Goal: Task Accomplishment & Management: Manage account settings

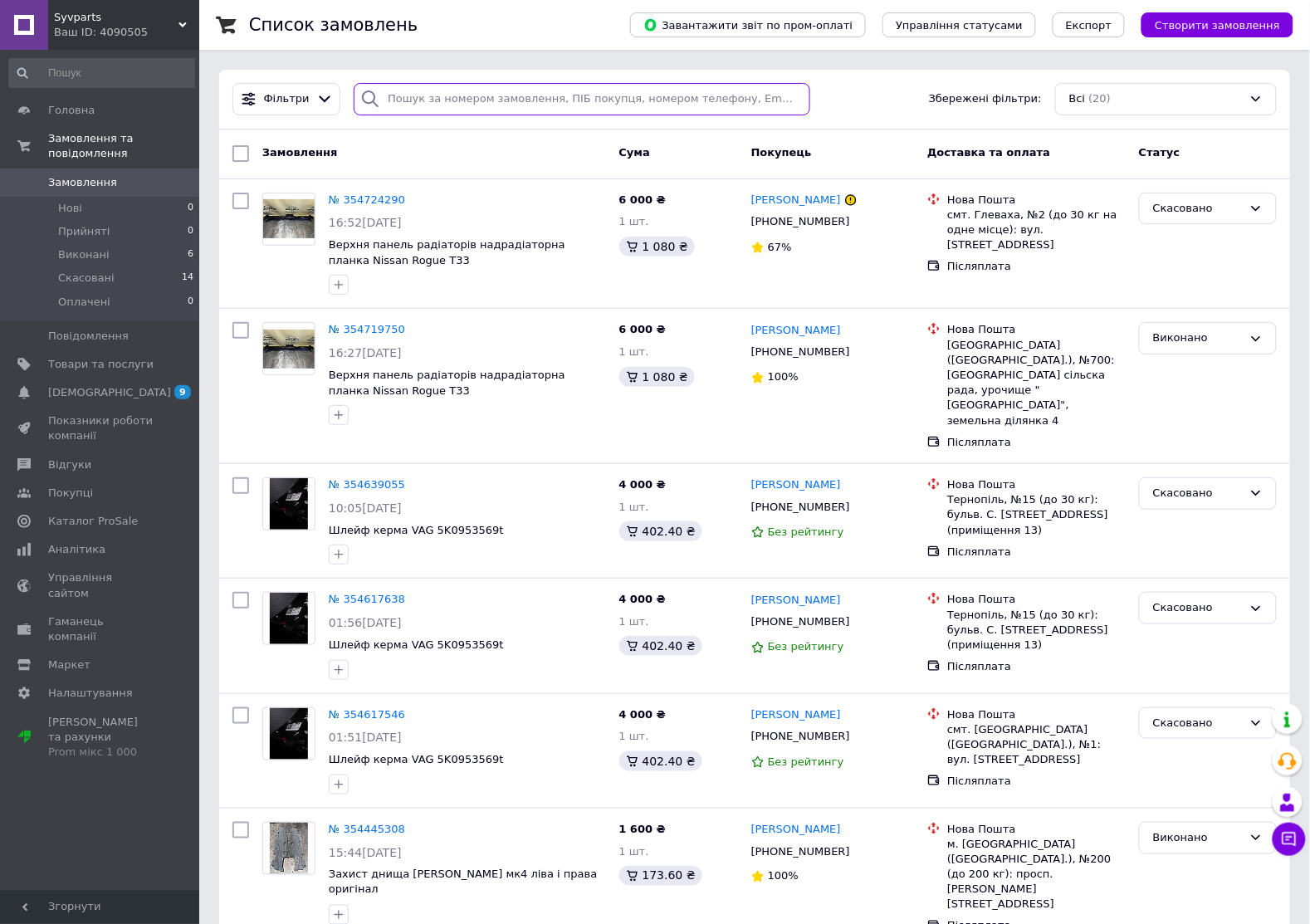
click at [445, 101] on input "search" at bounding box center [582, 99] width 457 height 32
type input "захист"
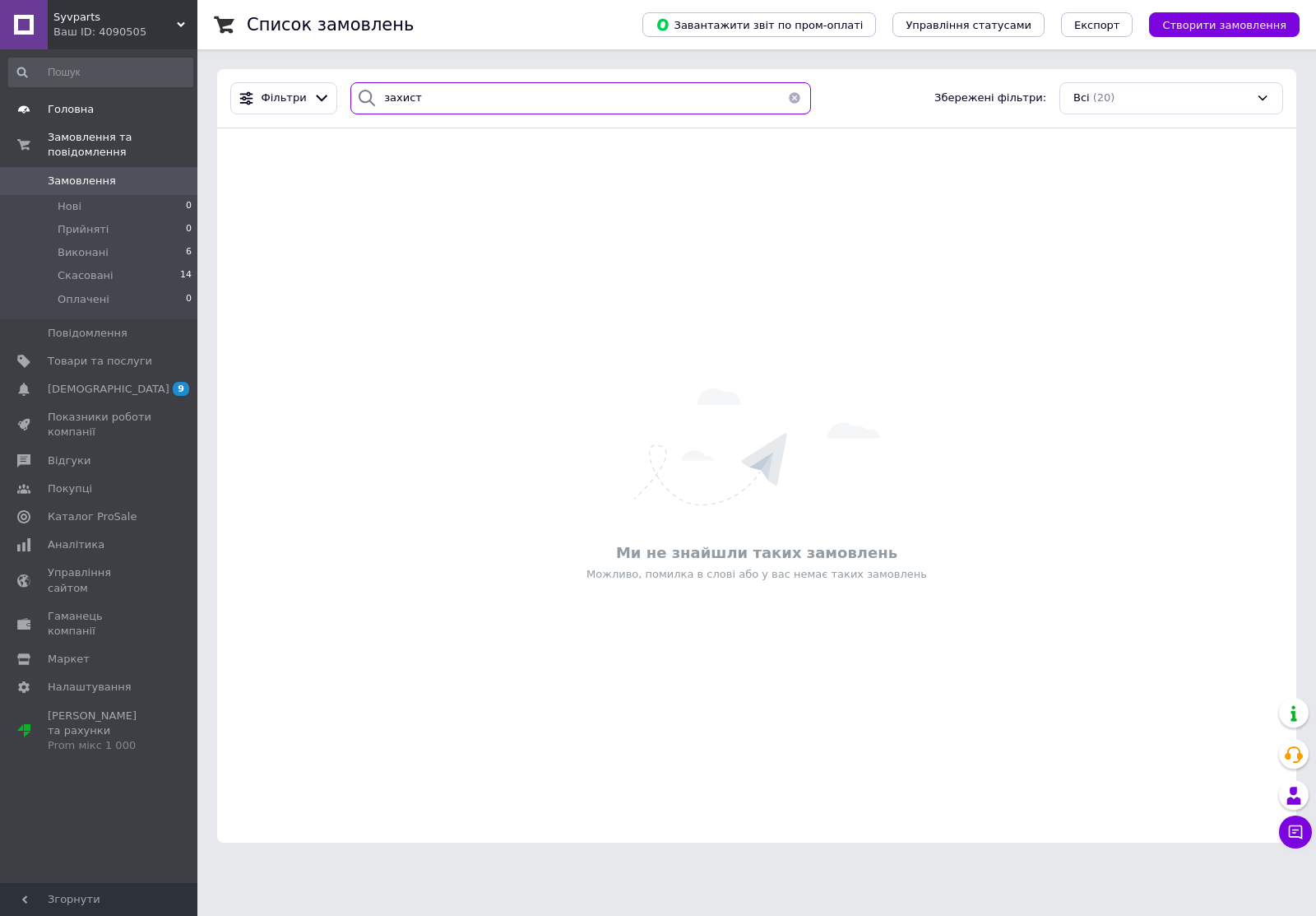
drag, startPoint x: 441, startPoint y: 100, endPoint x: 0, endPoint y: 100, distance: 441.0
click at [0, 100] on div "Syvparts Ваш ID: 4090505 Сайт Syvparts Кабінет покупця Перевірити стан системи …" at bounding box center [658, 431] width 1316 height 862
drag, startPoint x: 420, startPoint y: 95, endPoint x: 343, endPoint y: 94, distance: 77.0
click at [357, 94] on div "двиг" at bounding box center [580, 98] width 460 height 32
type input "двиг"
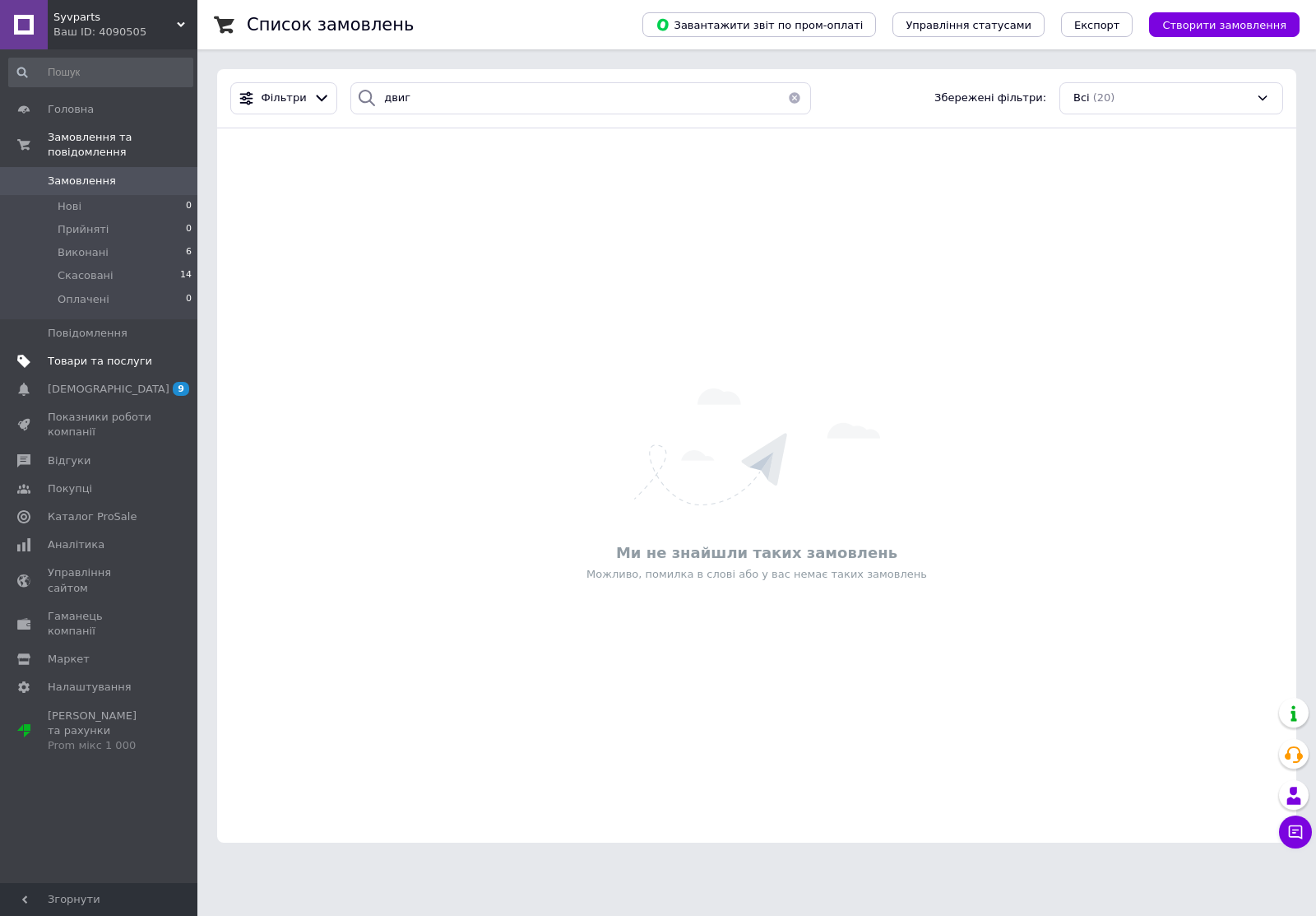
click at [111, 347] on link "Товари та послуги" at bounding box center [101, 361] width 202 height 28
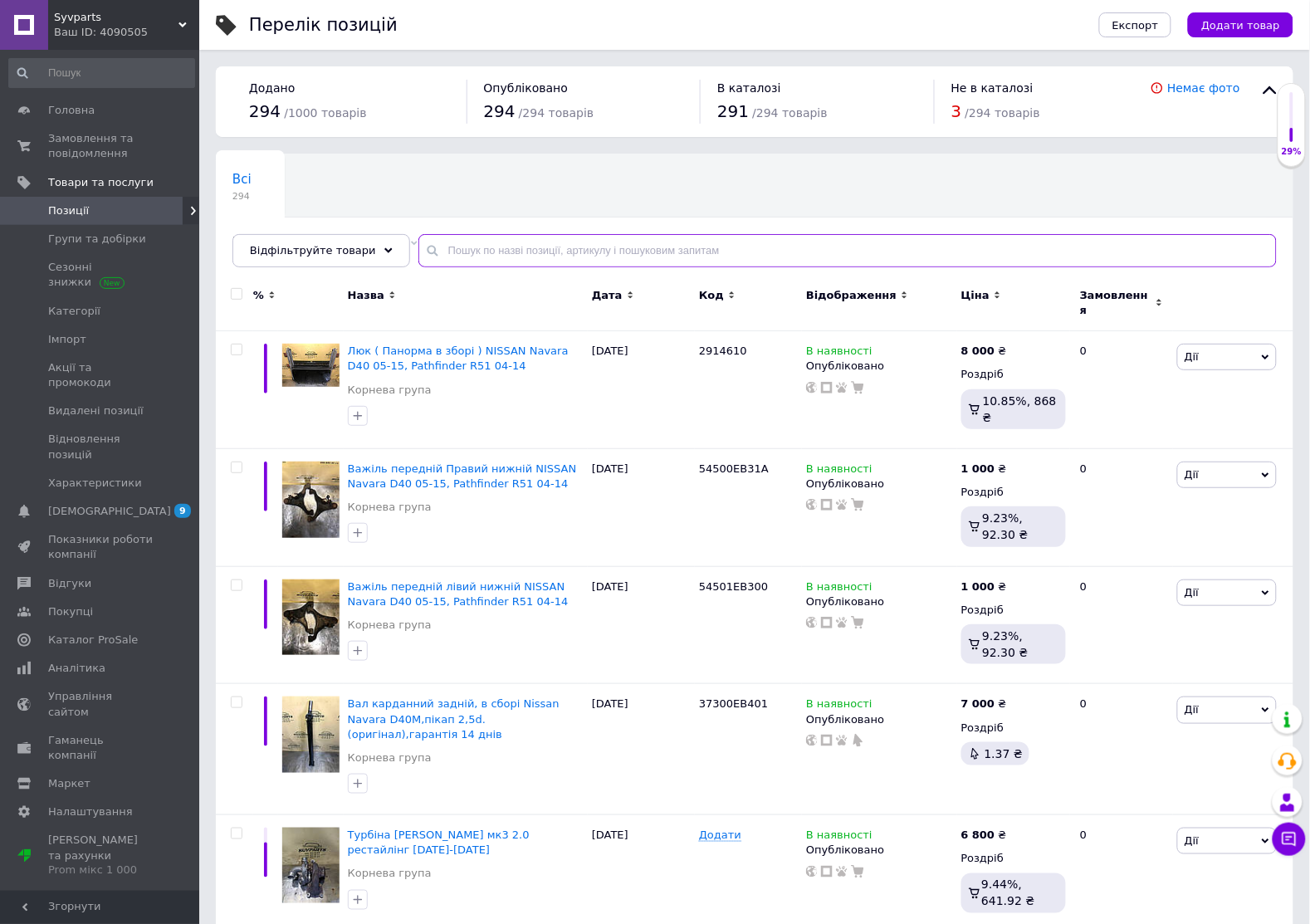
click at [488, 245] on input "text" at bounding box center [847, 250] width 859 height 33
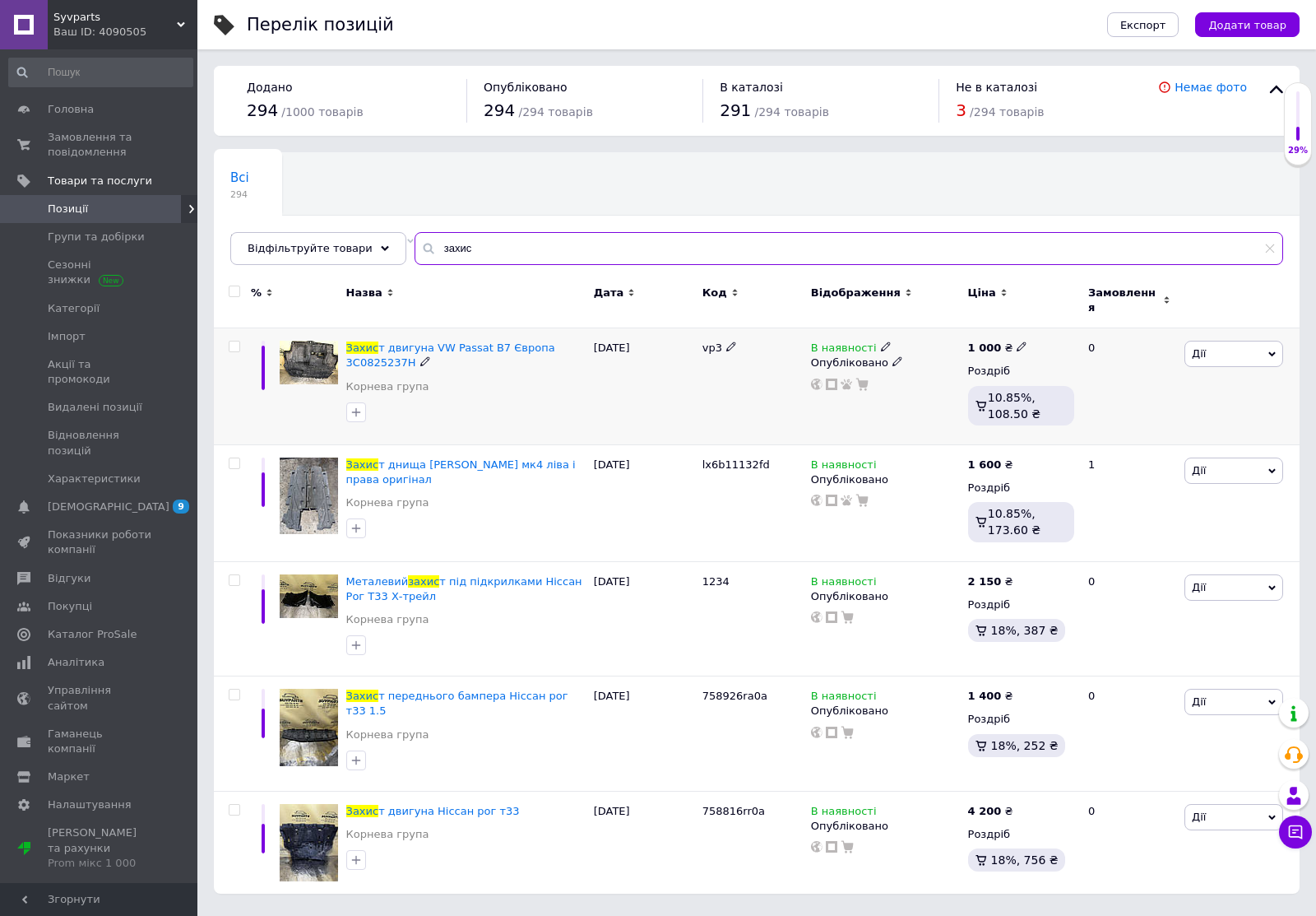
type input "захис"
click at [1238, 355] on span "Дії" at bounding box center [1234, 354] width 99 height 26
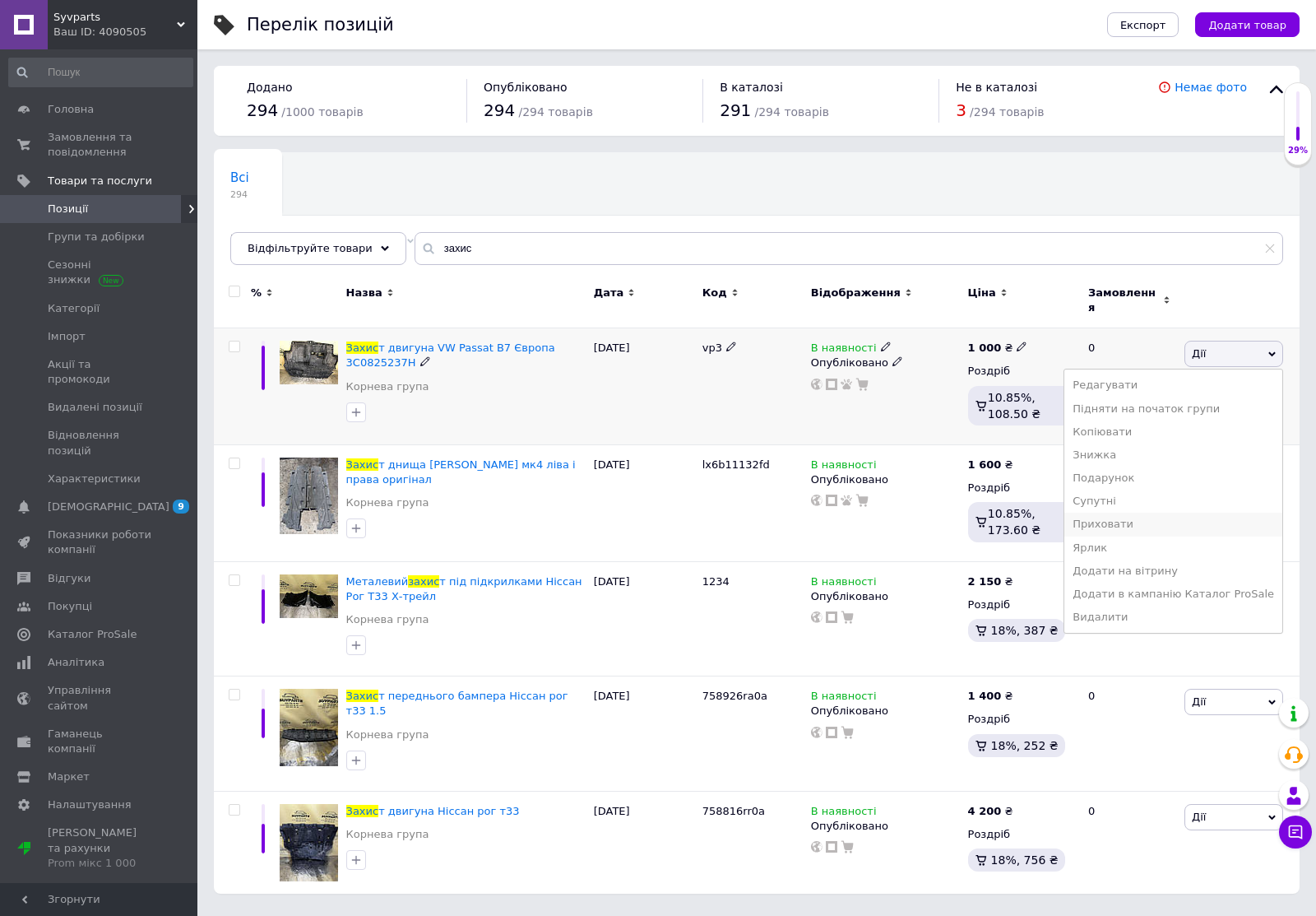
click at [1133, 514] on li "Приховати" at bounding box center [1173, 524] width 218 height 23
